Goal: Information Seeking & Learning: Learn about a topic

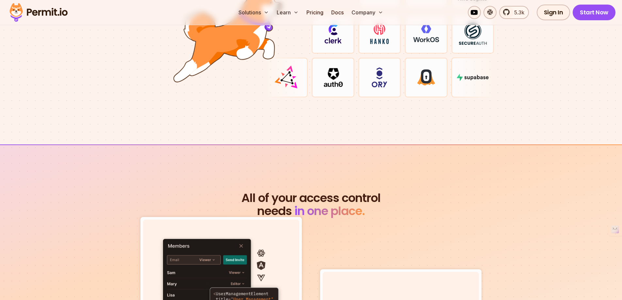
scroll to position [2093, 0]
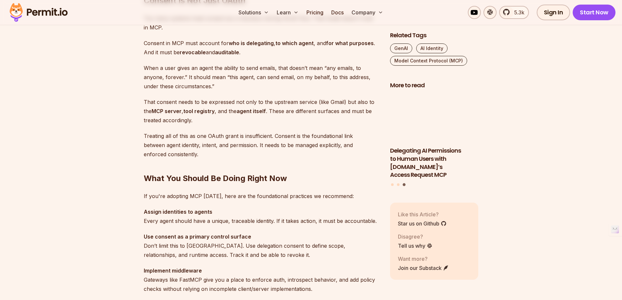
scroll to position [1690, 0]
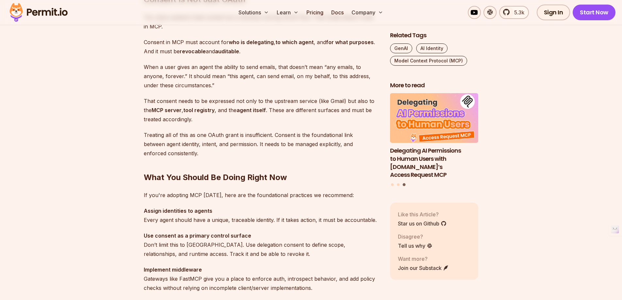
click at [209, 194] on p "If you're adopting MCP today, here are the foundational practices we recommend:" at bounding box center [262, 194] width 236 height 9
click at [192, 193] on p "If you're adopting MCP today, here are the foundational practices we recommend:" at bounding box center [262, 194] width 236 height 9
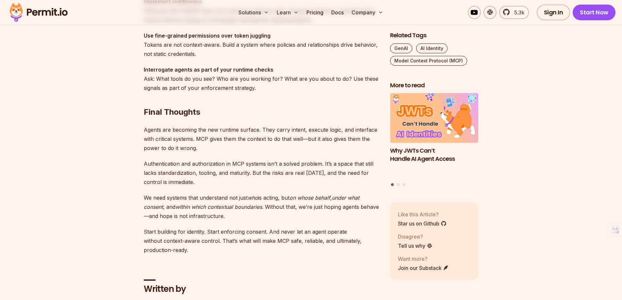
scroll to position [2054, 0]
